Goal: Task Accomplishment & Management: Complete application form

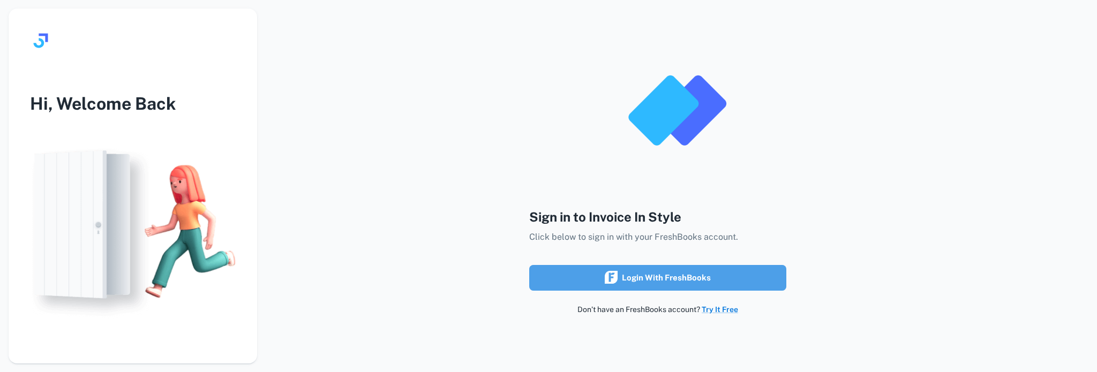
click at [676, 275] on div "Login with FreshBooks" at bounding box center [658, 278] width 106 height 14
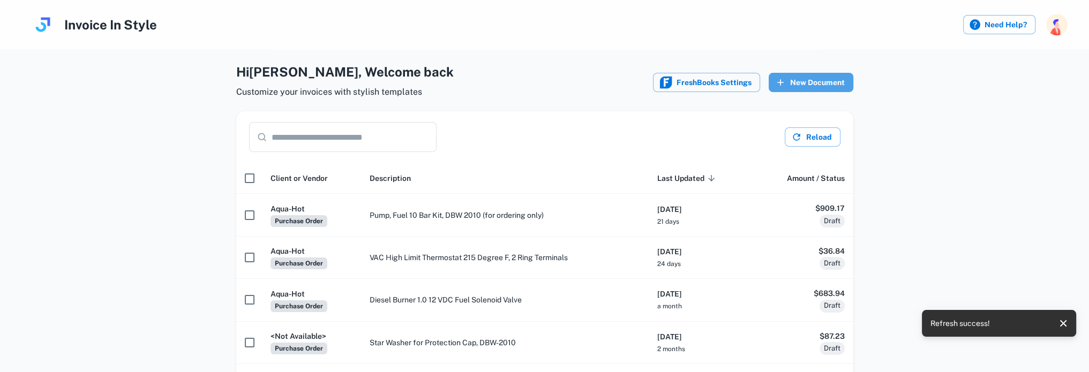
click at [806, 79] on button "New Document" at bounding box center [811, 82] width 85 height 19
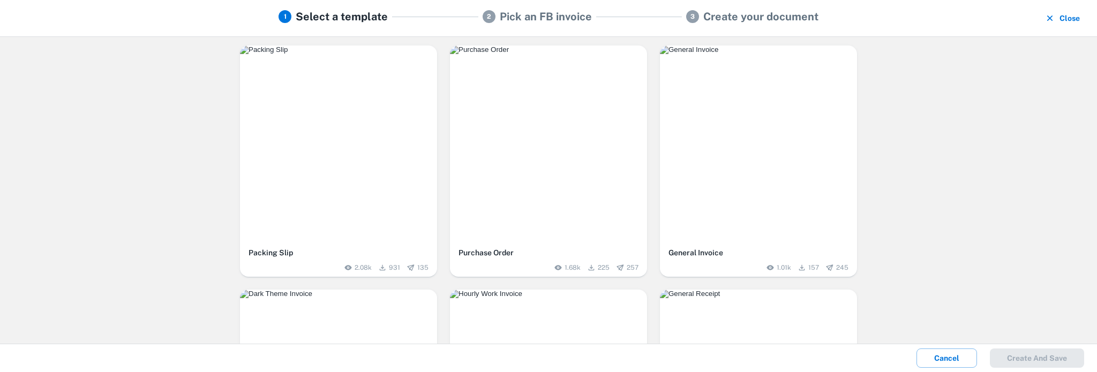
click at [573, 54] on img "button" at bounding box center [548, 50] width 197 height 9
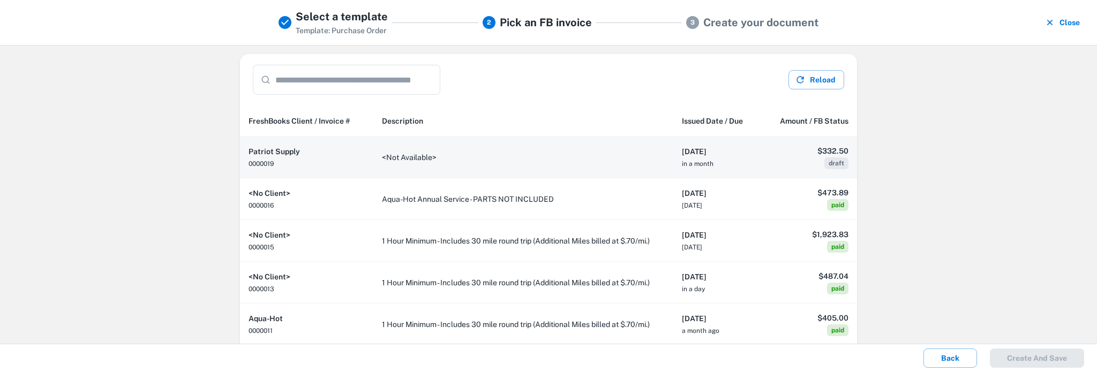
click at [467, 159] on td "<Not Available>" at bounding box center [523, 158] width 300 height 42
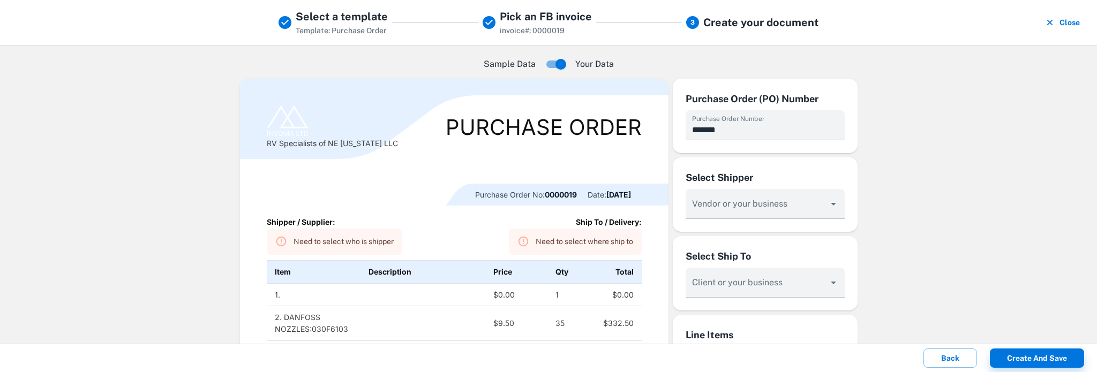
click at [301, 238] on div "Need to select who is shipper" at bounding box center [344, 242] width 100 height 20
click at [705, 210] on input "Vendor or your business" at bounding box center [757, 209] width 134 height 20
click at [1020, 241] on div "**********" at bounding box center [548, 194] width 1097 height 299
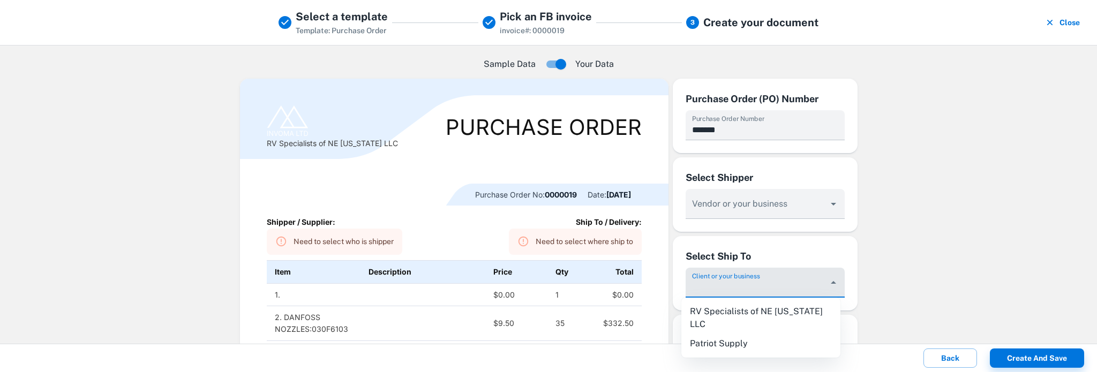
click at [730, 280] on div "Client or your business" at bounding box center [765, 283] width 159 height 30
click at [732, 314] on li "RV Specialists of NE [US_STATE] LLC" at bounding box center [760, 318] width 159 height 32
type input "**********"
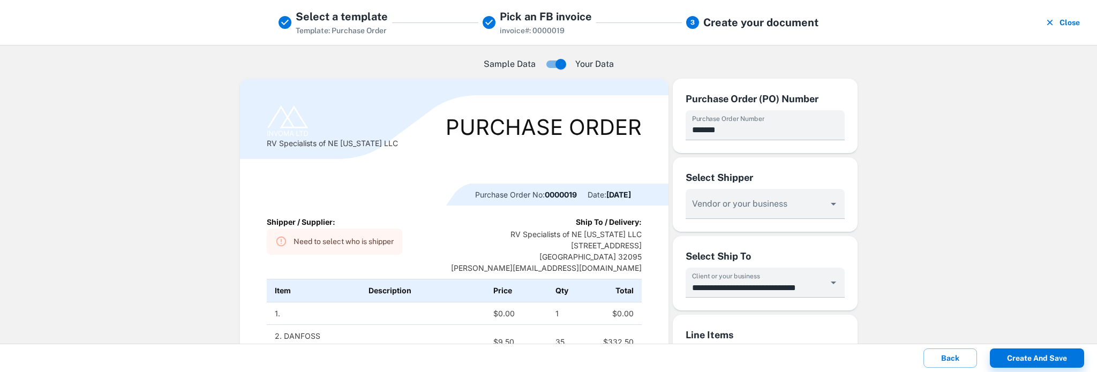
click at [984, 257] on div "**********" at bounding box center [548, 194] width 1097 height 299
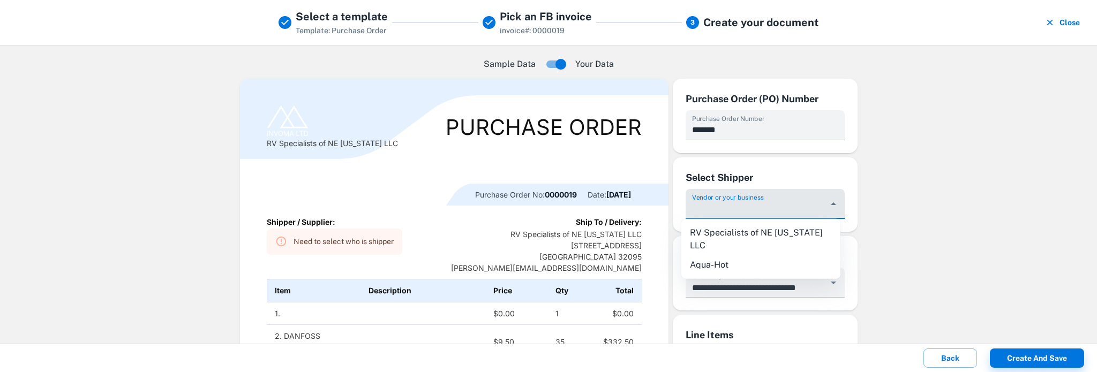
click at [711, 205] on input "Vendor or your business" at bounding box center [757, 209] width 134 height 20
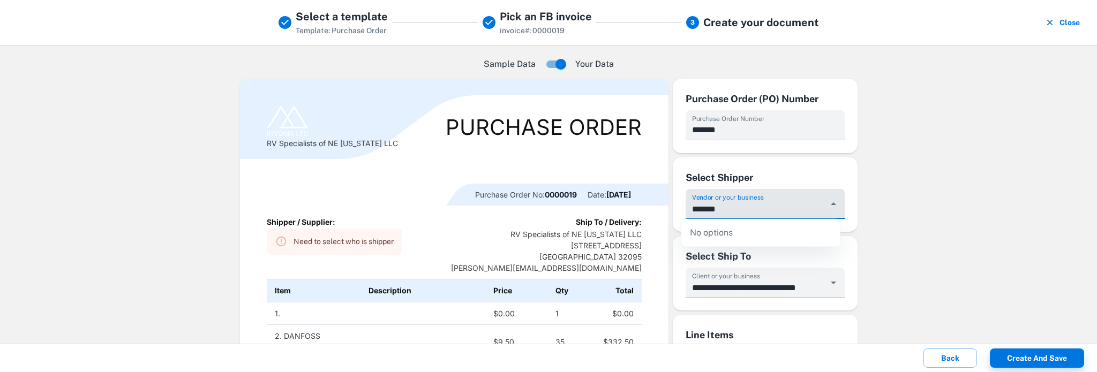
type input "*******"
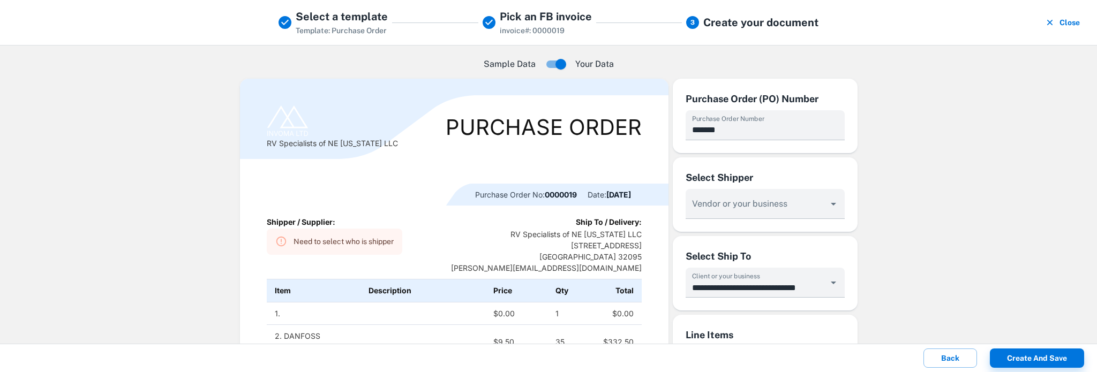
drag, startPoint x: 1028, startPoint y: 202, endPoint x: 960, endPoint y: 201, distance: 68.1
click at [1027, 203] on div "**********" at bounding box center [548, 194] width 1097 height 299
click at [947, 356] on button "Back" at bounding box center [951, 358] width 54 height 19
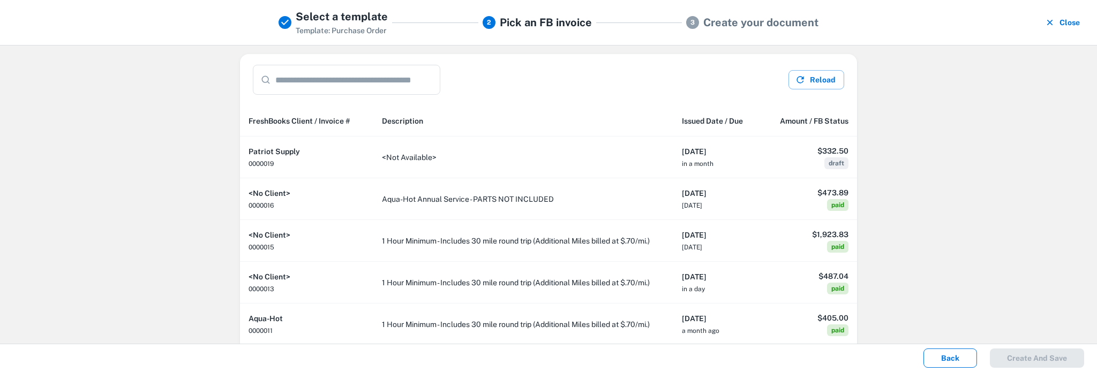
click at [947, 360] on button "Back" at bounding box center [951, 358] width 54 height 19
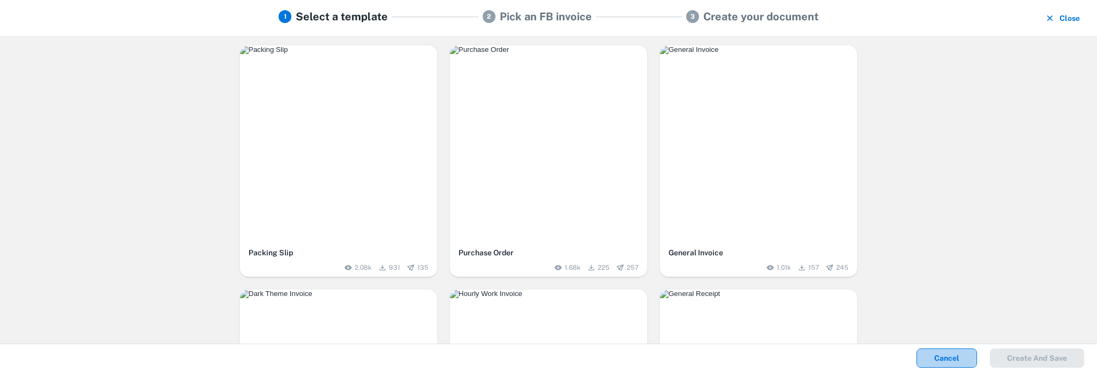
click at [947, 362] on button "Cancel" at bounding box center [947, 358] width 61 height 19
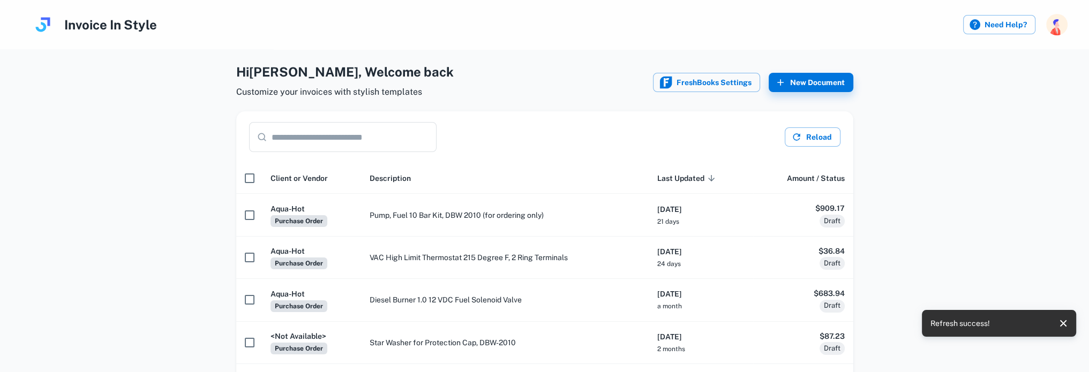
click at [947, 362] on div "Hi [PERSON_NAME] , Welcome back Customize your invoices with stylish templates …" at bounding box center [545, 311] width 1072 height 499
click at [695, 86] on button "FreshBooks Settings" at bounding box center [706, 82] width 107 height 19
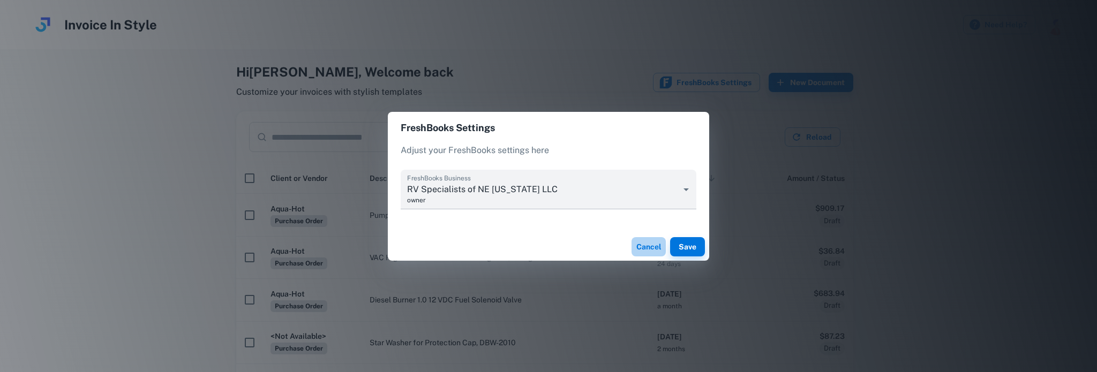
click at [648, 246] on button "Cancel" at bounding box center [649, 246] width 34 height 19
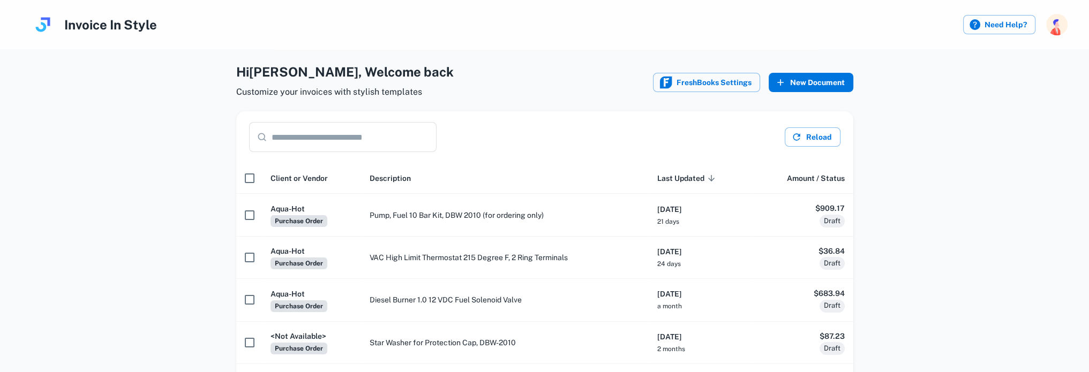
click at [821, 79] on button "New Document" at bounding box center [811, 82] width 85 height 19
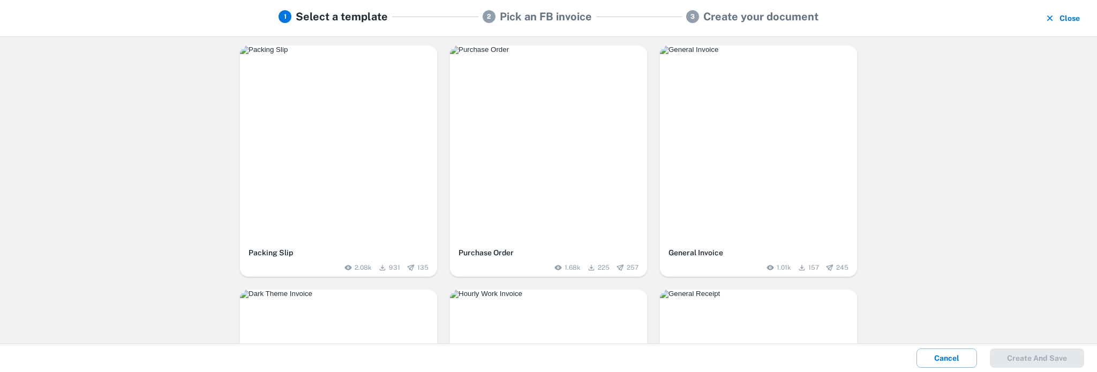
click at [550, 54] on img "button" at bounding box center [548, 50] width 197 height 9
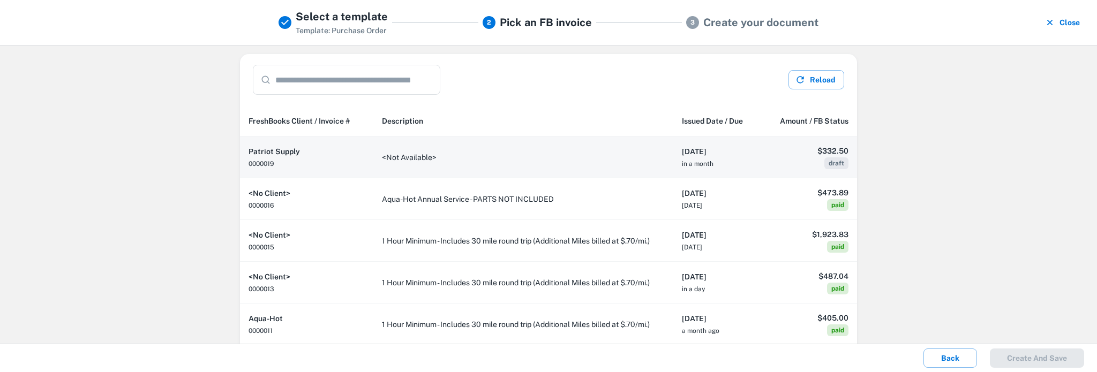
click at [325, 152] on h6 "Patriot Supply" at bounding box center [307, 152] width 116 height 12
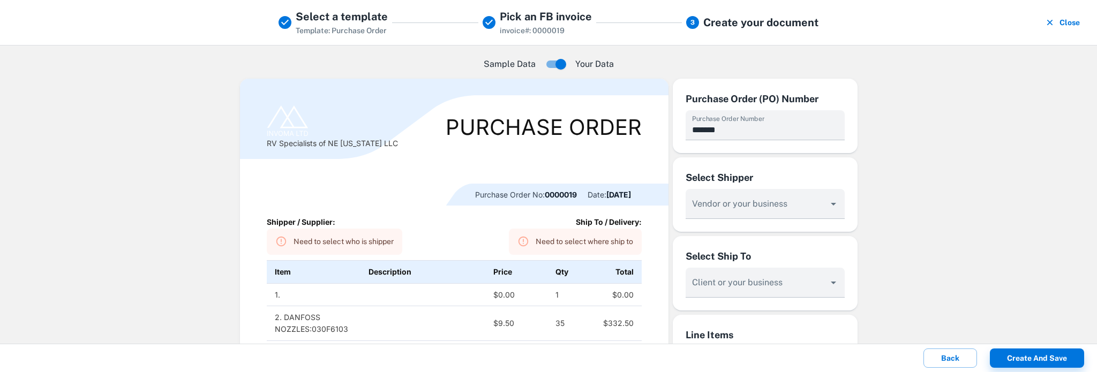
click at [342, 239] on div "Need to select who is shipper" at bounding box center [344, 242] width 100 height 20
click at [831, 204] on icon "Open" at bounding box center [833, 204] width 5 height 3
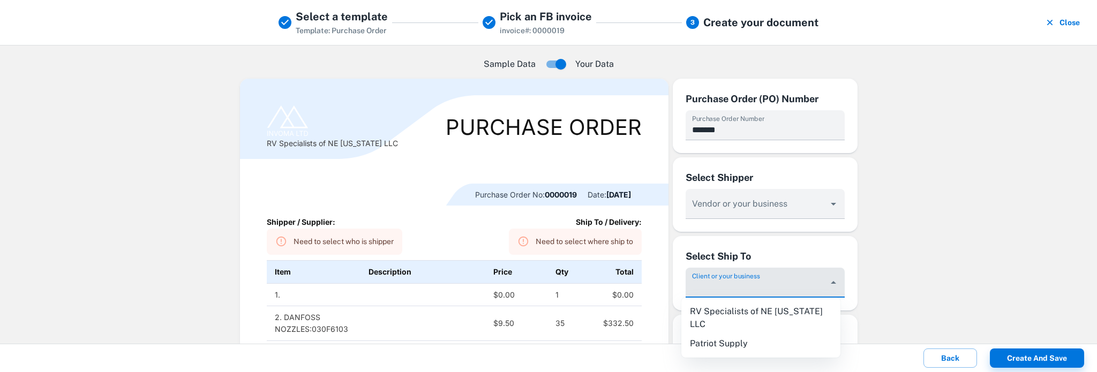
click at [739, 278] on div "Client or your business" at bounding box center [765, 283] width 159 height 30
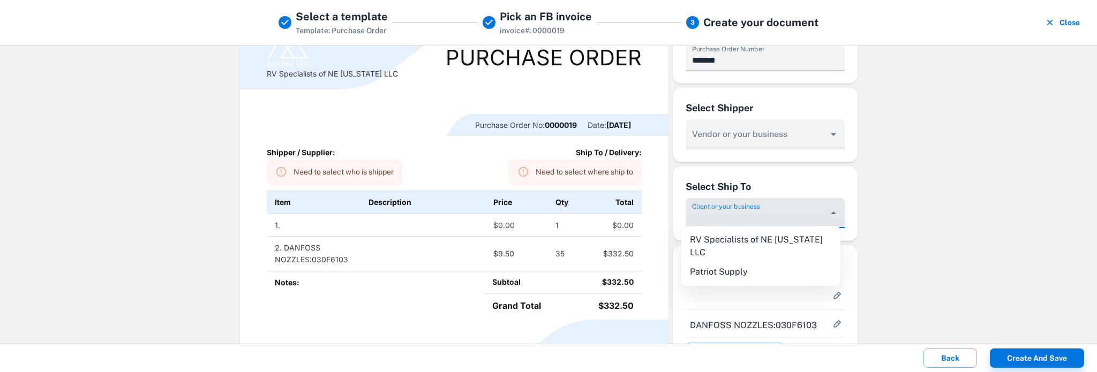
scroll to position [71, 0]
click at [734, 205] on label "Client or your business" at bounding box center [726, 204] width 68 height 9
click at [734, 148] on input "Vendor or your business" at bounding box center [757, 138] width 134 height 20
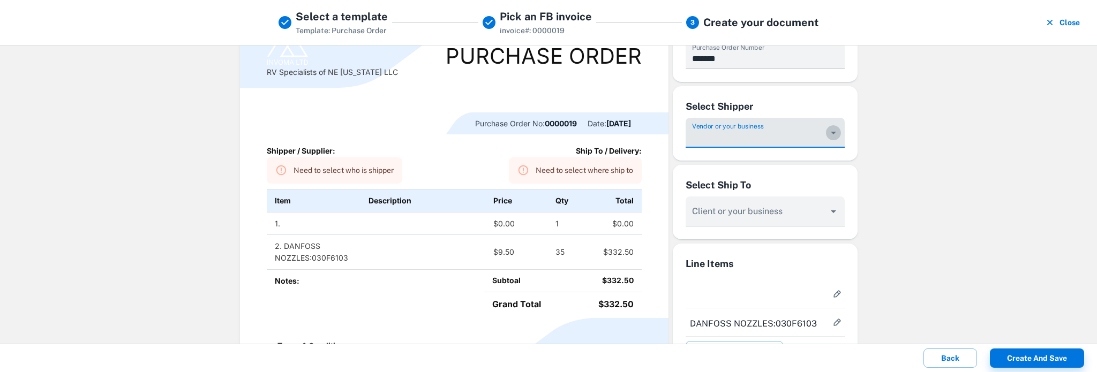
click at [831, 132] on icon "Open" at bounding box center [833, 133] width 5 height 3
click at [726, 184] on li "Aqua-Hot" at bounding box center [760, 193] width 159 height 19
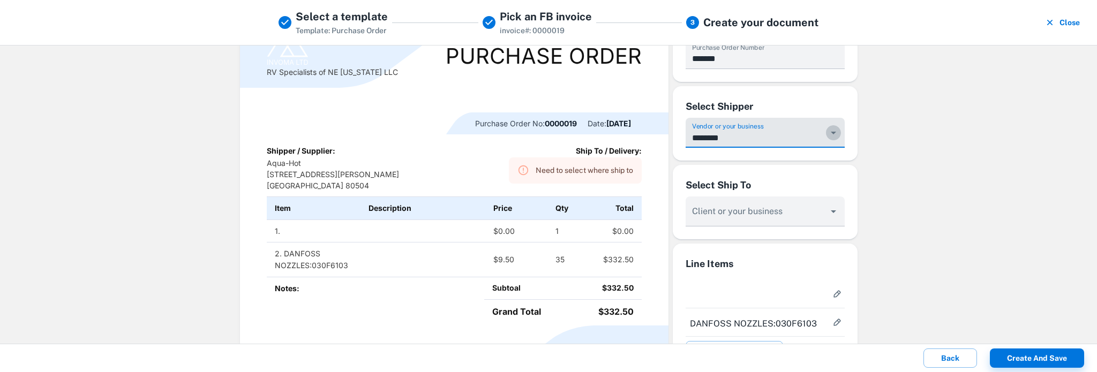
click at [831, 132] on icon "Open" at bounding box center [833, 132] width 13 height 13
click at [715, 160] on li "RV Specialists of NE [US_STATE] LLC" at bounding box center [760, 168] width 159 height 32
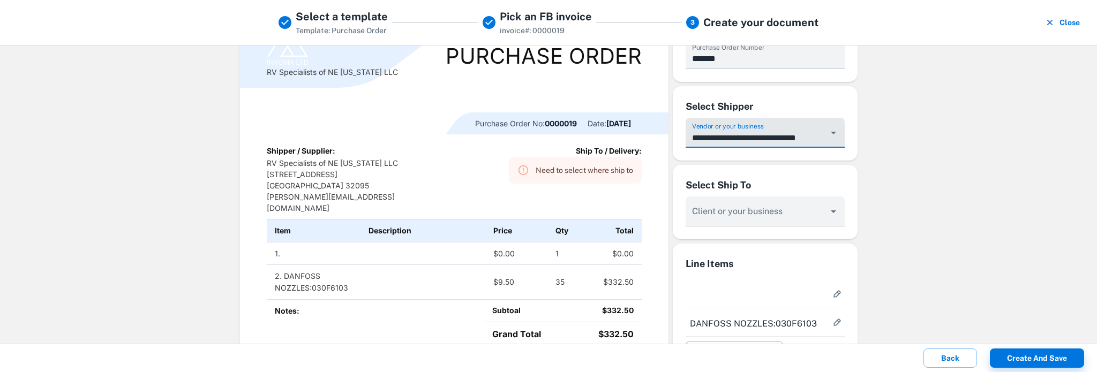
click at [831, 132] on icon "Open" at bounding box center [833, 133] width 5 height 3
drag, startPoint x: 784, startPoint y: 137, endPoint x: 629, endPoint y: 132, distance: 155.4
click at [631, 132] on div "**********" at bounding box center [548, 307] width 617 height 598
type input "**********"
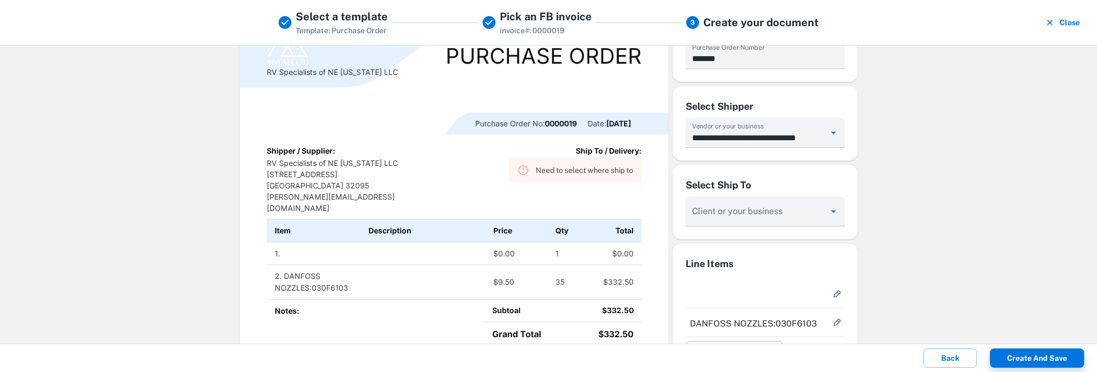
click at [955, 207] on div "**********" at bounding box center [548, 194] width 1097 height 299
click at [953, 361] on button "Back" at bounding box center [951, 358] width 54 height 19
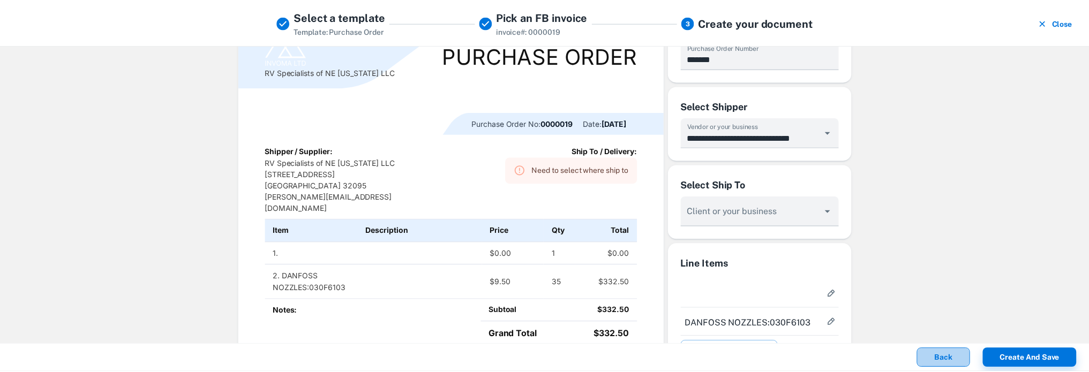
scroll to position [0, 0]
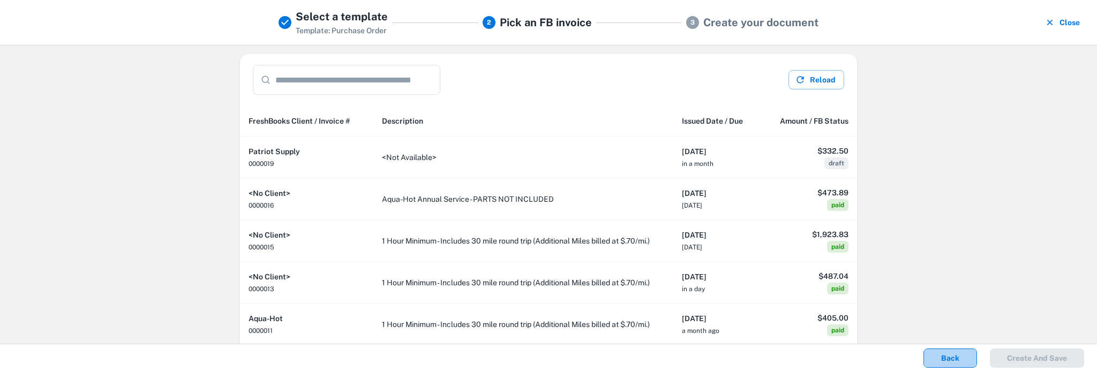
click at [953, 361] on button "Back" at bounding box center [951, 358] width 54 height 19
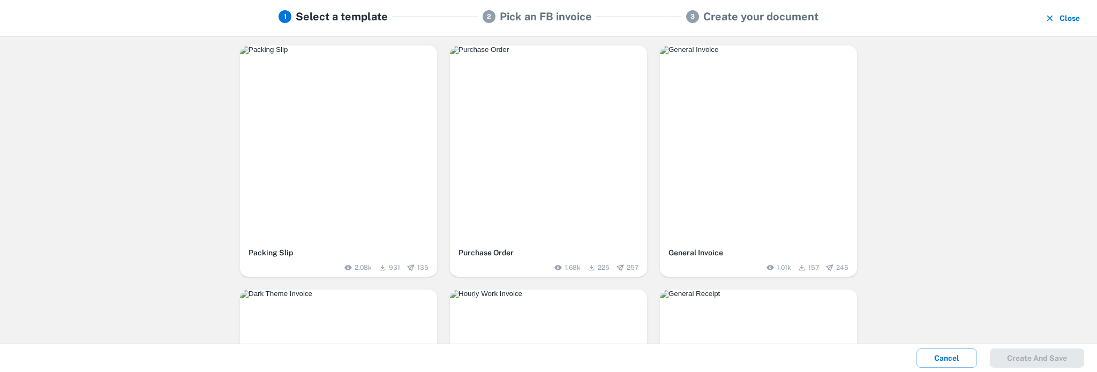
click at [953, 361] on button "Cancel" at bounding box center [947, 358] width 61 height 19
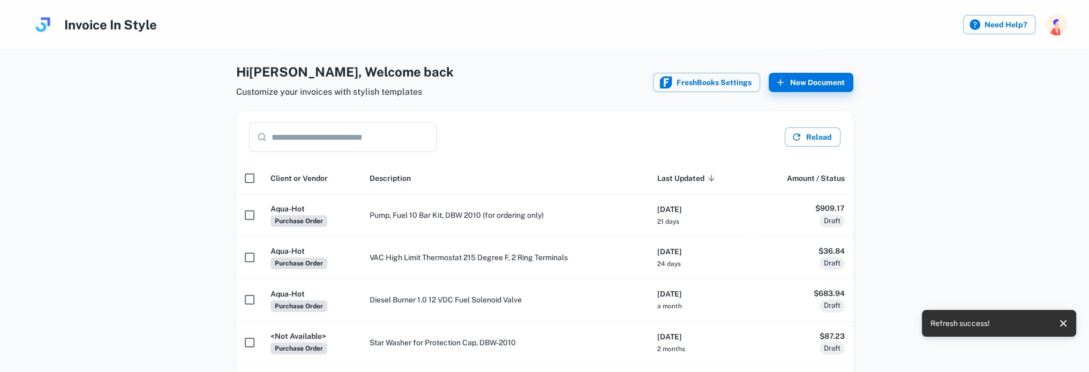
click at [953, 361] on div "Hi [PERSON_NAME] , Welcome back Customize your invoices with stylish templates …" at bounding box center [545, 311] width 1072 height 499
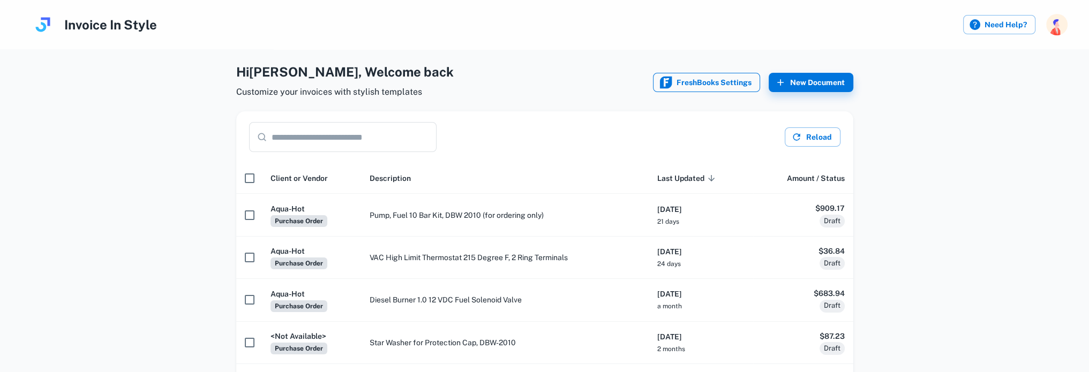
click at [721, 80] on button "FreshBooks Settings" at bounding box center [706, 82] width 107 height 19
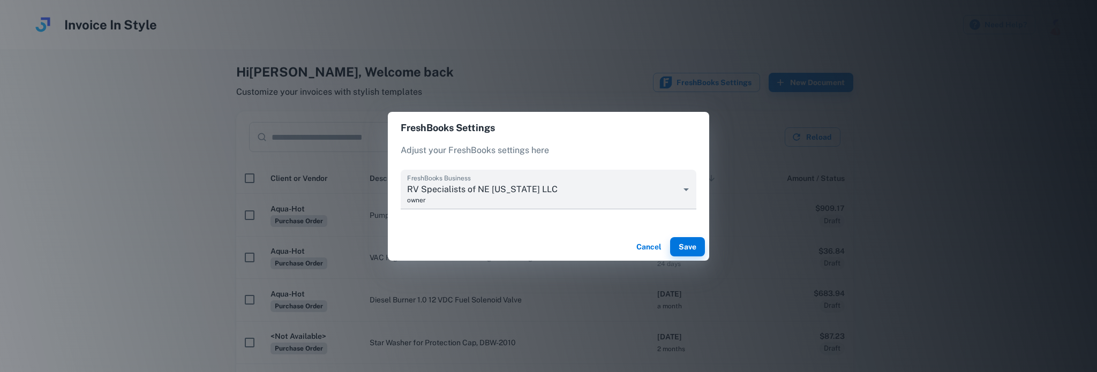
drag, startPoint x: 54, startPoint y: 121, endPoint x: 66, endPoint y: 69, distance: 53.4
click at [55, 115] on div "FreshBooks Settings Adjust your FreshBooks settings here FreshBooks Business RV…" at bounding box center [548, 186] width 1097 height 372
